Goal: Find contact information: Find contact information

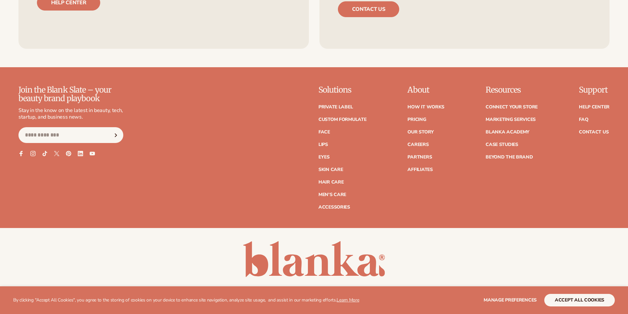
scroll to position [3124, 0]
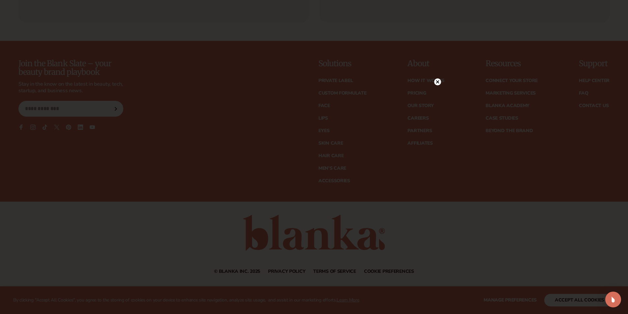
click at [562, 300] on div at bounding box center [314, 157] width 628 height 314
click at [438, 81] on div at bounding box center [314, 157] width 628 height 314
click at [435, 80] on circle at bounding box center [434, 81] width 7 height 7
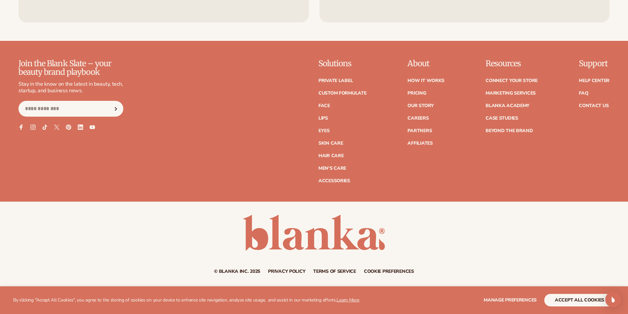
click at [591, 102] on ul "Help Center FAQ Contact Us" at bounding box center [594, 90] width 31 height 36
click at [589, 107] on link "Contact Us" at bounding box center [594, 106] width 30 height 5
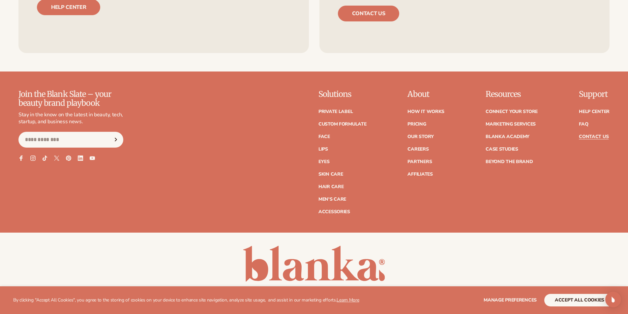
scroll to position [559, 0]
